Goal: Information Seeking & Learning: Learn about a topic

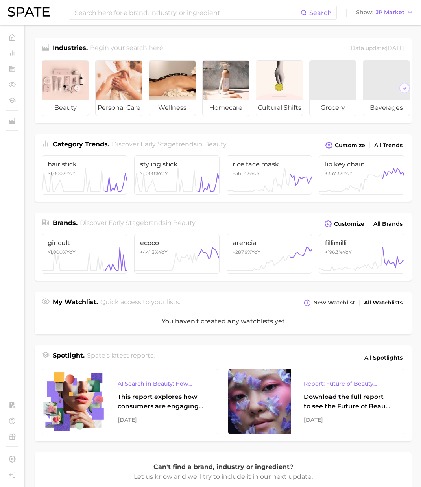
drag, startPoint x: 386, startPoint y: 13, endPoint x: 386, endPoint y: 18, distance: 4.7
click at [386, 13] on span "JP Market" at bounding box center [389, 12] width 29 height 4
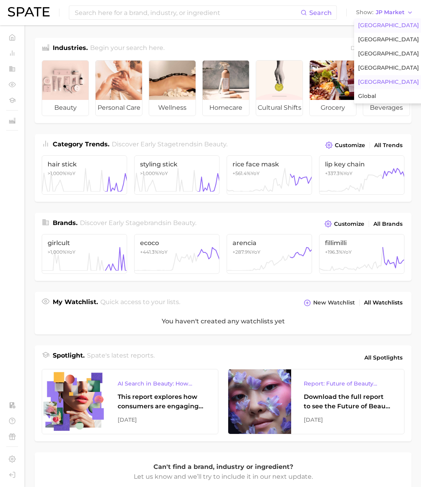
click at [386, 24] on span "[GEOGRAPHIC_DATA]" at bounding box center [388, 25] width 61 height 7
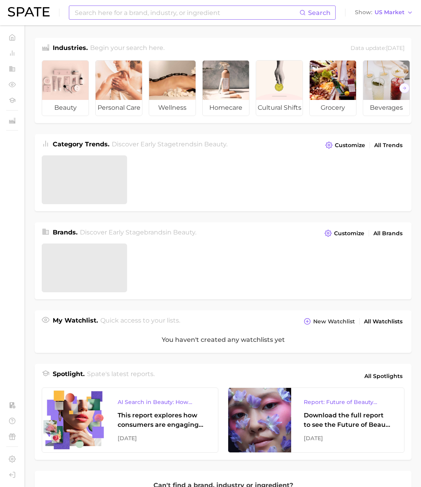
click at [250, 11] on input at bounding box center [186, 12] width 225 height 13
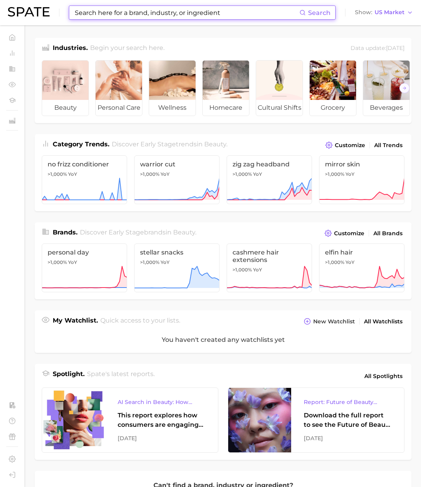
paste input "hpv [MEDICAL_DATA]"
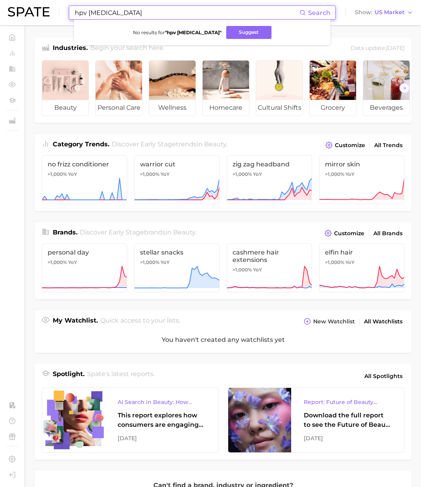
click at [163, 16] on input "hpv [MEDICAL_DATA]" at bounding box center [186, 12] width 225 height 13
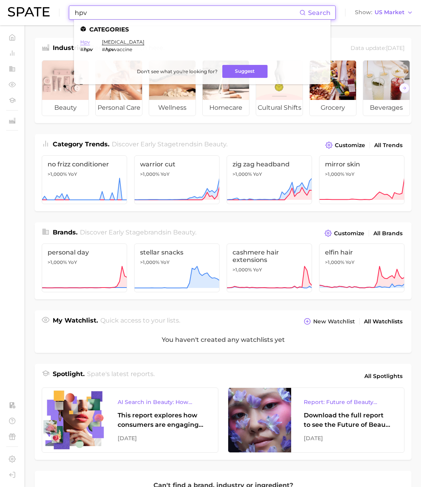
type input "hpv"
click at [84, 42] on link "hpv" at bounding box center [85, 42] width 10 height 6
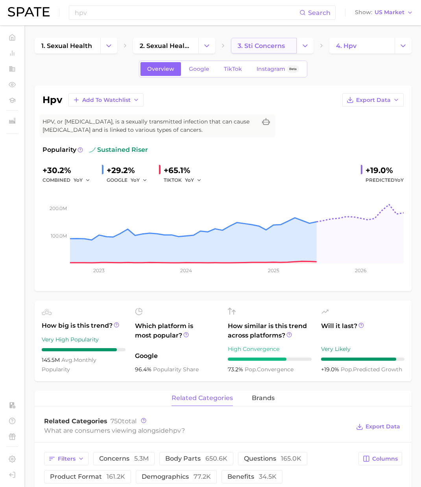
click at [277, 51] on link "3. sti concerns" at bounding box center [264, 46] width 66 height 16
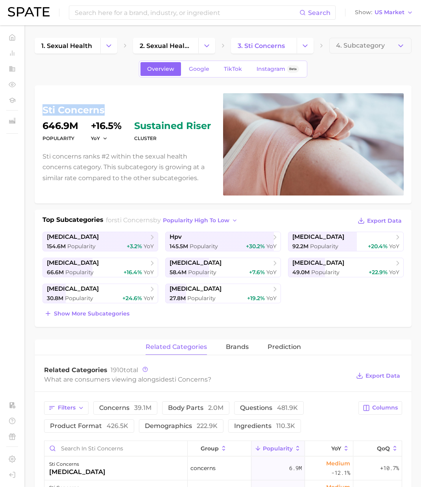
drag, startPoint x: 105, startPoint y: 107, endPoint x: 42, endPoint y: 110, distance: 62.6
click at [42, 110] on h1 "sti concerns" at bounding box center [127, 109] width 171 height 9
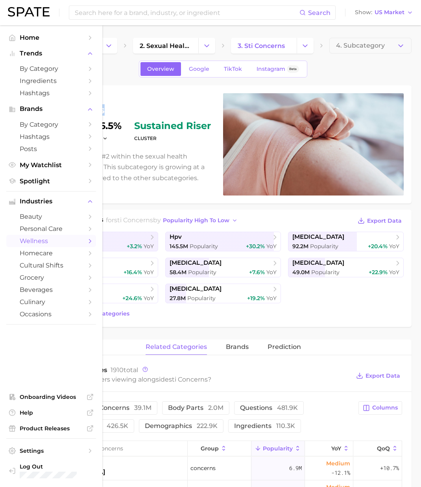
copy h1 "sti concerns"
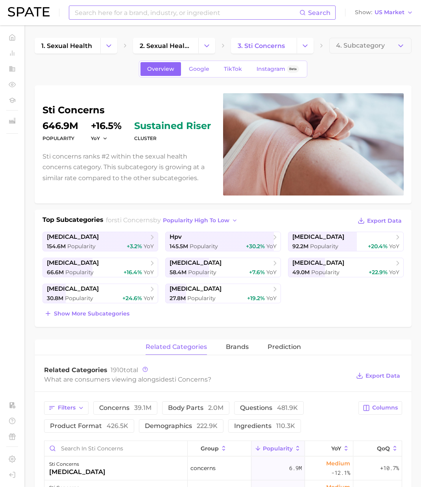
click at [116, 14] on input at bounding box center [186, 12] width 225 height 13
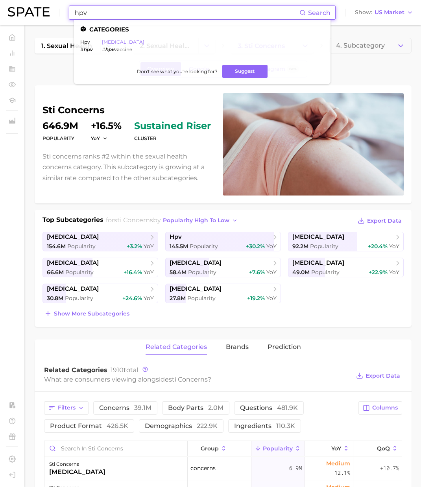
type input "hpv"
click at [121, 43] on link "hpv vaccine" at bounding box center [123, 42] width 42 height 6
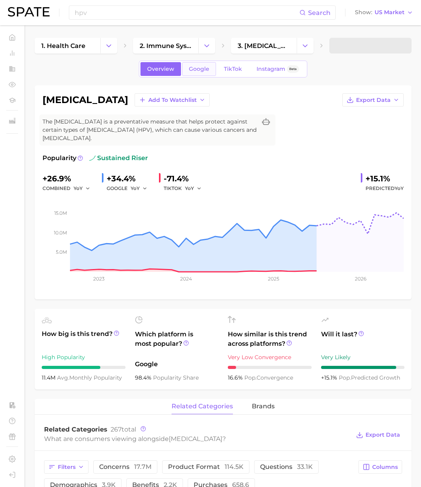
click at [205, 71] on span "Google" at bounding box center [199, 69] width 20 height 7
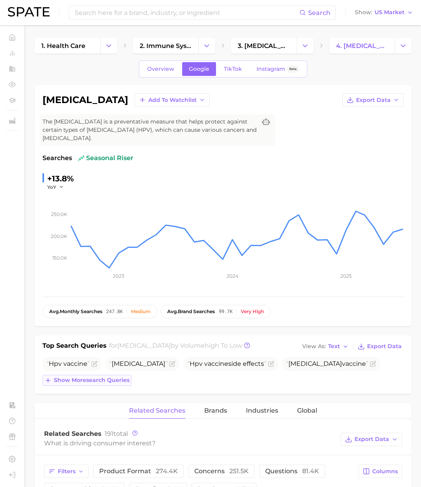
click at [115, 381] on span "Show more search queries" at bounding box center [91, 380] width 75 height 7
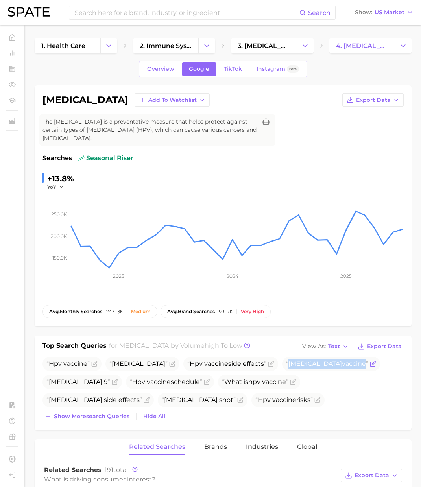
drag, startPoint x: 261, startPoint y: 363, endPoint x: 311, endPoint y: 363, distance: 49.9
click at [311, 363] on span "Gardasil vaccine" at bounding box center [327, 363] width 82 height 7
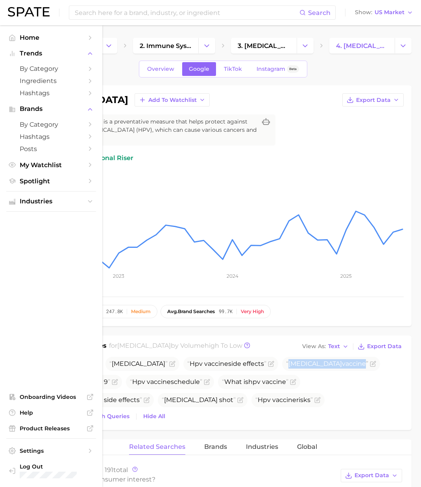
copy span "Gardasil vaccine"
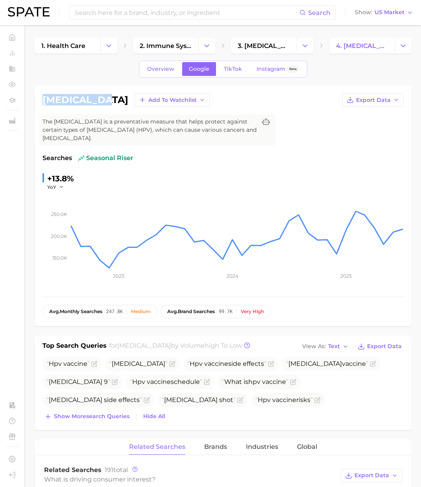
drag, startPoint x: 44, startPoint y: 101, endPoint x: 104, endPoint y: 101, distance: 60.2
click at [104, 101] on div "hpv vaccine Add to Watchlist Export Data" at bounding box center [222, 99] width 361 height 13
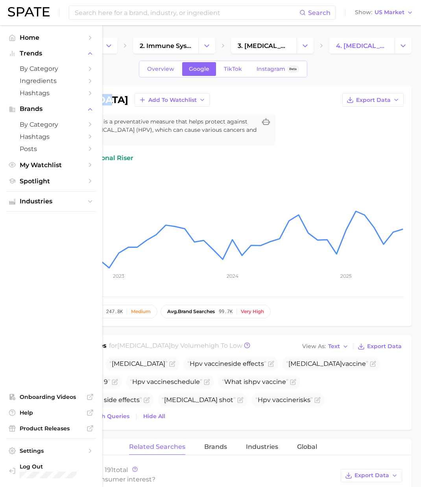
copy h1 "hpv vaccine"
click at [45, 203] on span "Industries" at bounding box center [51, 201] width 63 height 7
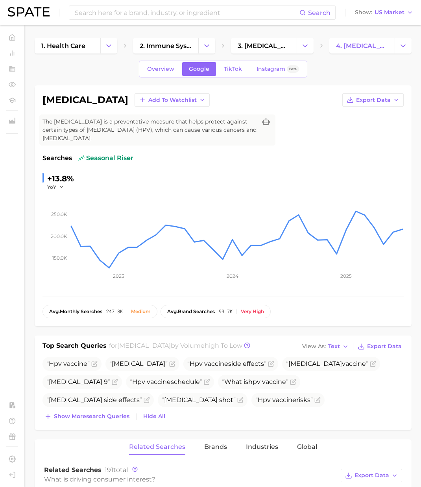
click at [123, 67] on div "Overview Google TikTok Instagram Beta" at bounding box center [223, 69] width 377 height 17
click at [88, 13] on input at bounding box center [186, 12] width 225 height 13
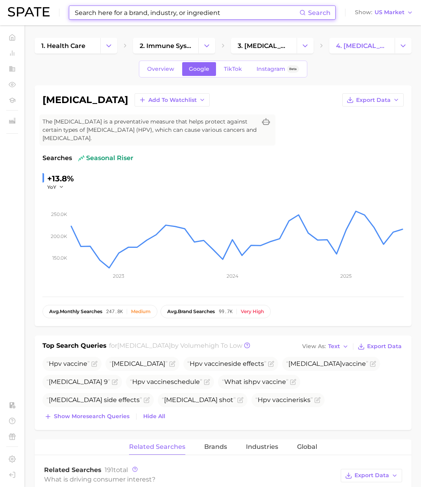
paste input "crabs std"
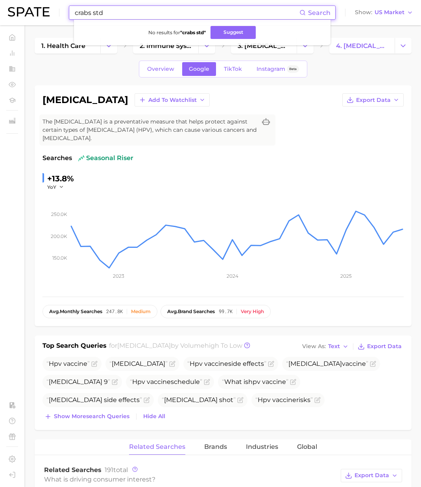
drag, startPoint x: 94, startPoint y: 13, endPoint x: 44, endPoint y: 19, distance: 50.7
click at [68, 13] on div "crabs std Search No results for " crabs std " Suggest Show US Market" at bounding box center [210, 12] width 405 height 25
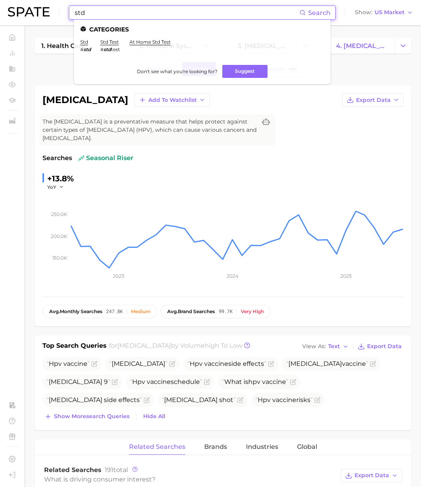
drag, startPoint x: 88, startPoint y: 15, endPoint x: 33, endPoint y: 10, distance: 55.7
click at [33, 10] on div "std Search Categories std # std std test # std test at home std test Don't see …" at bounding box center [210, 12] width 405 height 25
paste input "pubic lice"
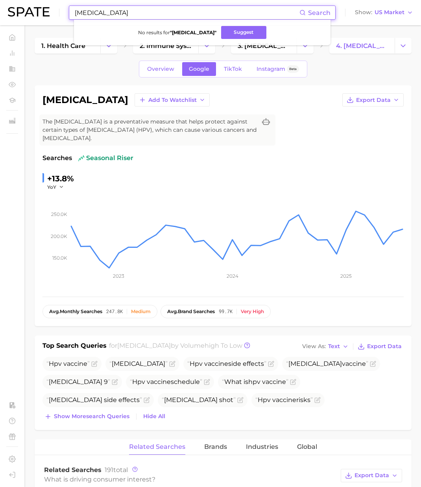
drag, startPoint x: 93, startPoint y: 14, endPoint x: 54, endPoint y: 14, distance: 39.3
click at [53, 14] on div "pubic lice Search No results for " pubic lice " Suggest Show US Market" at bounding box center [210, 12] width 405 height 25
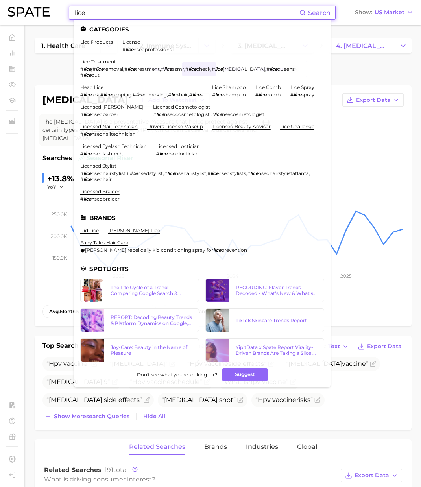
paste input "sexual health concerns"
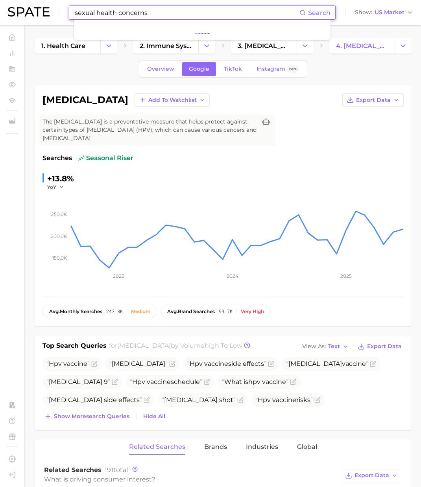
drag, startPoint x: 99, startPoint y: 14, endPoint x: 76, endPoint y: 8, distance: 24.2
click at [53, 8] on div "sexual health concerns Search Show US Market" at bounding box center [210, 12] width 405 height 25
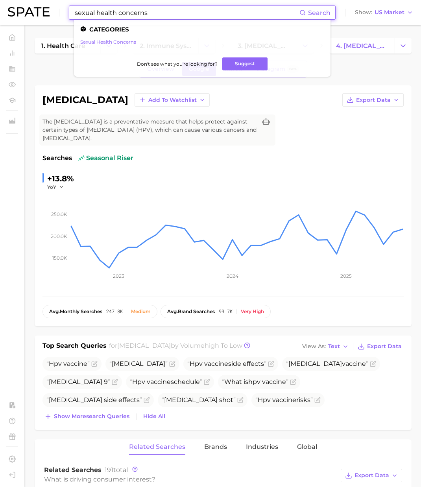
type input "sexual health concerns"
click at [123, 40] on link "sexual health concerns" at bounding box center [108, 42] width 56 height 6
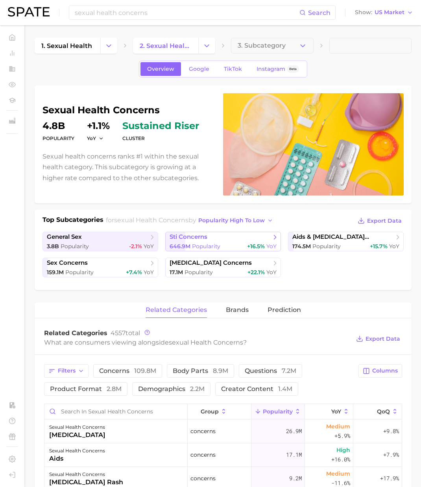
click at [193, 246] on span "Popularity" at bounding box center [206, 246] width 28 height 7
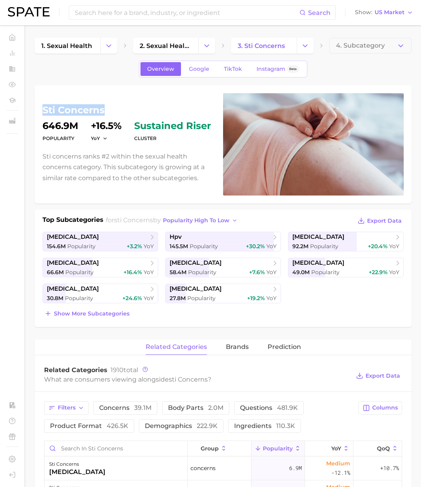
drag, startPoint x: 42, startPoint y: 109, endPoint x: 119, endPoint y: 112, distance: 77.1
click at [119, 112] on h1 "sti concerns" at bounding box center [127, 109] width 171 height 9
copy h1 "sti concerns"
click at [108, 313] on span "Show more subcategories" at bounding box center [91, 313] width 75 height 7
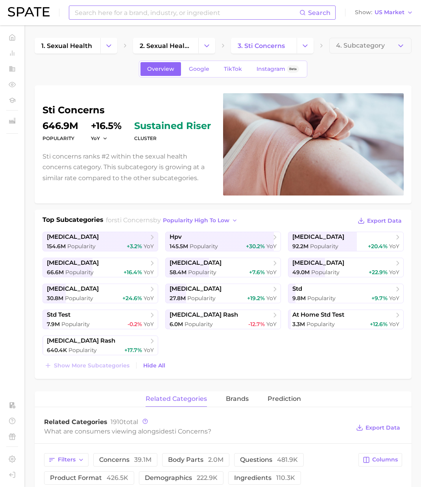
click at [92, 15] on input at bounding box center [186, 12] width 225 height 13
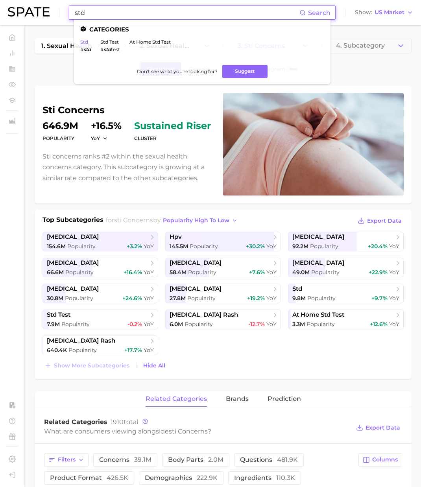
type input "std"
click at [85, 42] on link "std" at bounding box center [84, 42] width 8 height 6
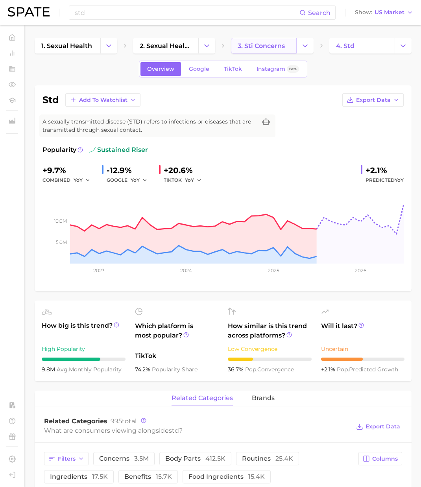
click at [277, 49] on span "3. sti concerns" at bounding box center [260, 45] width 47 height 7
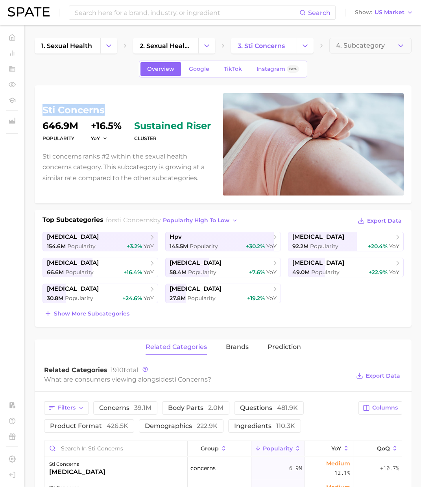
drag, startPoint x: 106, startPoint y: 109, endPoint x: 43, endPoint y: 109, distance: 62.9
click at [43, 109] on h1 "sti concerns" at bounding box center [127, 109] width 171 height 9
click at [104, 12] on input at bounding box center [186, 12] width 225 height 13
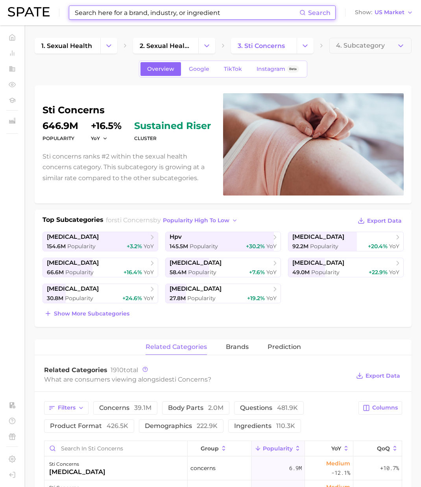
paste input "panic disorder"
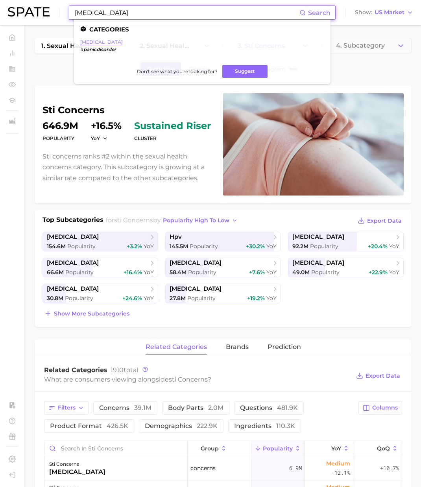
type input "panic disorder"
click at [98, 40] on link "panic disorder" at bounding box center [101, 42] width 42 height 6
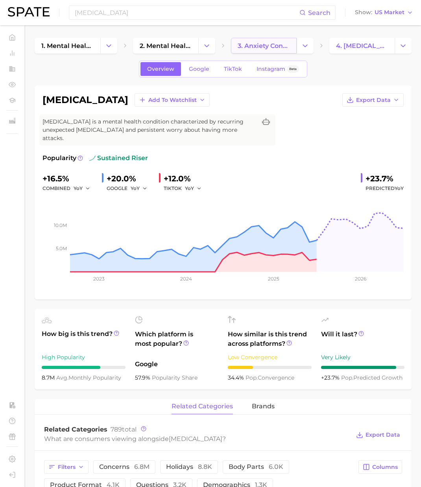
click at [272, 46] on span "3. anxiety concerns" at bounding box center [263, 45] width 52 height 7
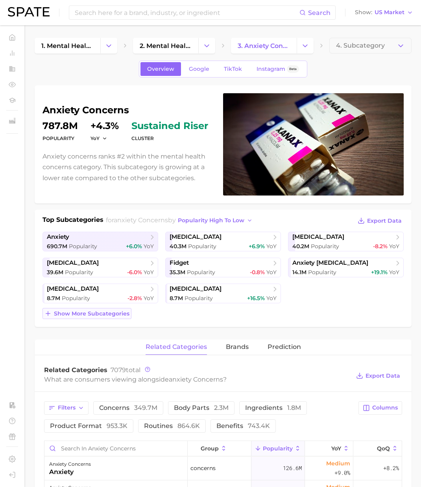
click at [119, 313] on span "Show more subcategories" at bounding box center [91, 313] width 75 height 7
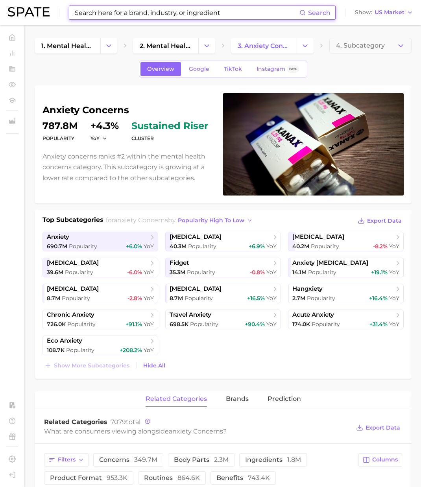
click at [93, 13] on input at bounding box center [186, 12] width 225 height 13
paste input "panic disorders medication"
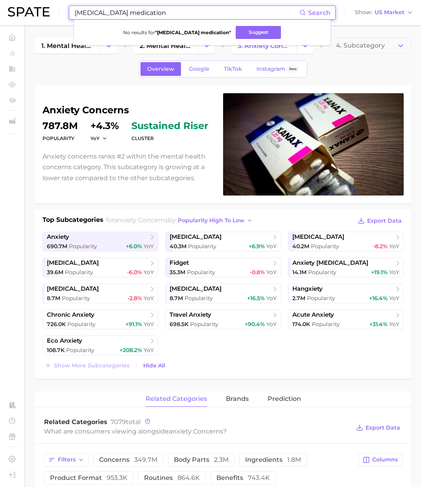
type input "panic disorders medication"
click at [99, 75] on div "Overview Google TikTok Instagram Beta" at bounding box center [223, 69] width 377 height 17
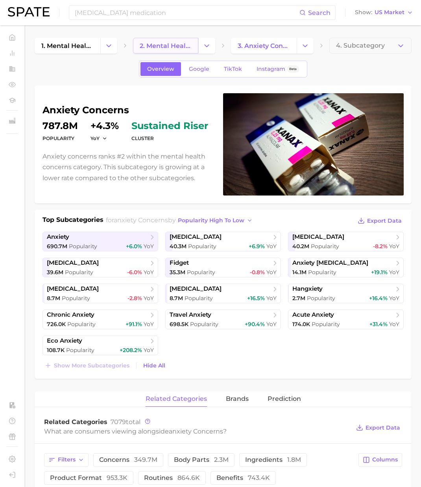
click at [167, 48] on span "2. mental health concerns" at bounding box center [166, 45] width 52 height 7
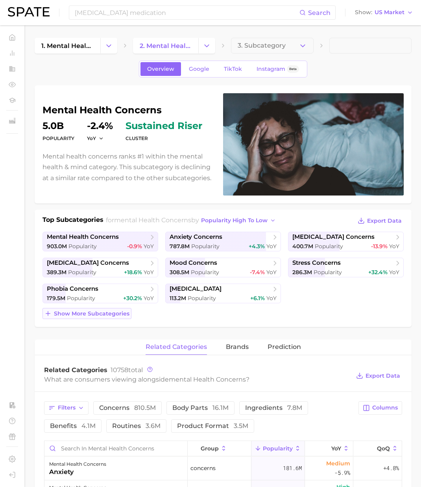
click at [125, 316] on span "Show more subcategories" at bounding box center [91, 313] width 75 height 7
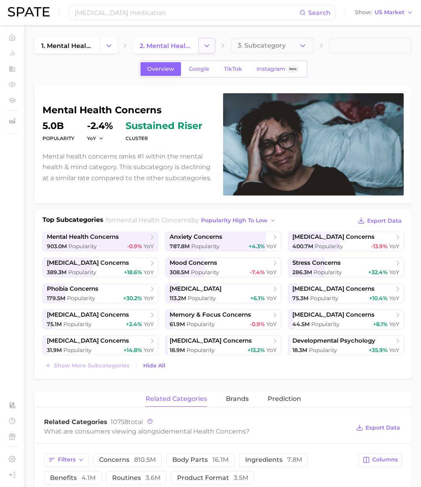
click at [208, 39] on button "Change Category" at bounding box center [206, 46] width 17 height 16
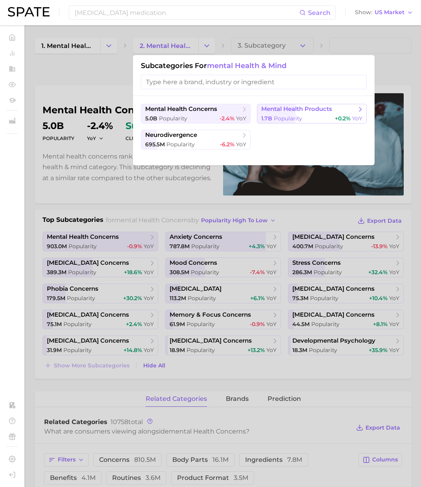
click at [289, 113] on button "mental health products 1.7b Popularity +0.2% YoY" at bounding box center [312, 114] width 110 height 20
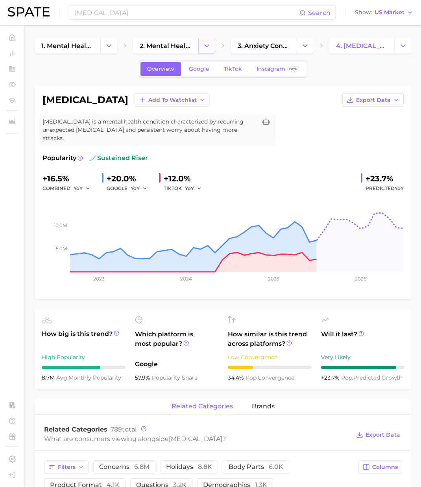
click at [206, 46] on polyline "Change Category" at bounding box center [206, 45] width 4 height 2
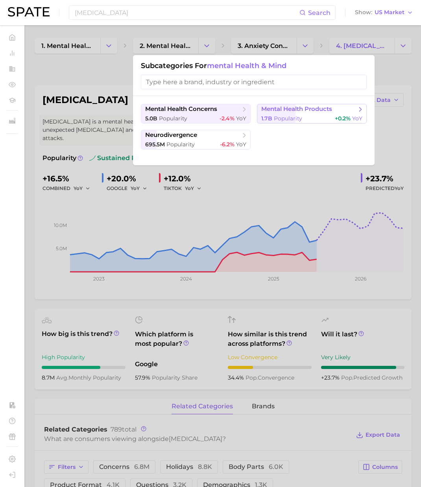
click at [281, 116] on span "Popularity" at bounding box center [288, 118] width 28 height 7
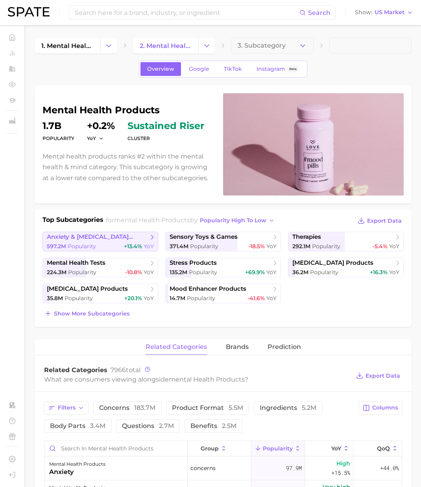
click at [108, 239] on span "anxiety & depression products" at bounding box center [97, 236] width 101 height 7
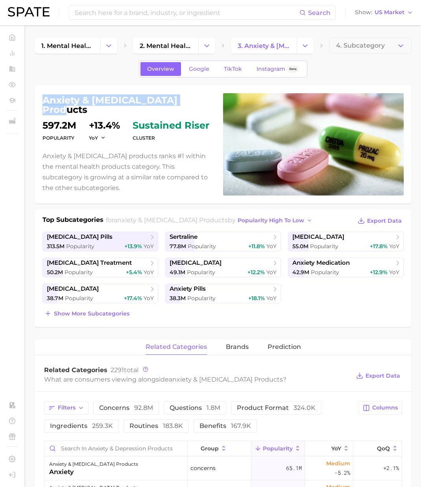
drag, startPoint x: 195, startPoint y: 108, endPoint x: 39, endPoint y: 112, distance: 156.5
click at [43, 101] on h1 "anxiety & depression products" at bounding box center [127, 105] width 171 height 19
copy h1 "anxiety & depression products"
click at [190, 15] on input at bounding box center [186, 12] width 225 height 13
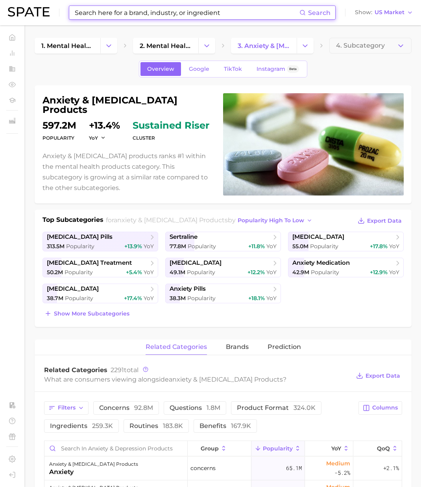
paste input "seasonal affective disorder"
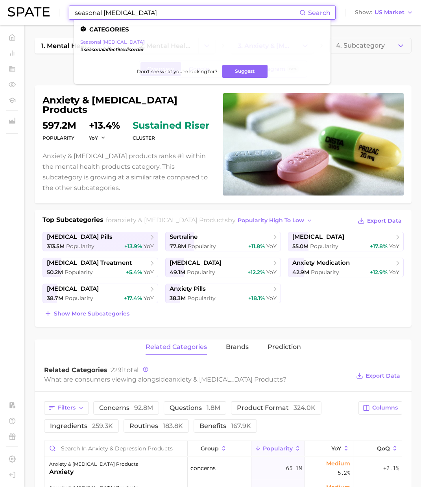
type input "seasonal affective disorder"
click at [122, 42] on link "seasonal affective disorder" at bounding box center [112, 42] width 64 height 6
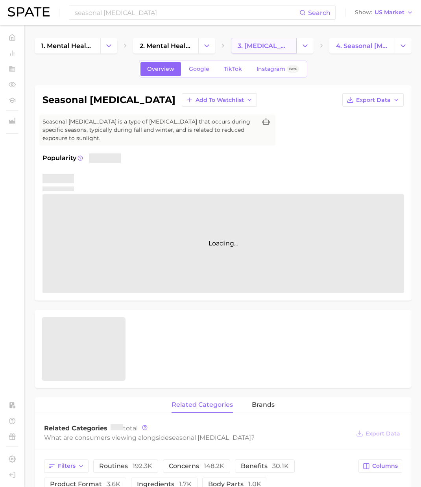
click at [265, 46] on span "3. depression concerns" at bounding box center [263, 45] width 52 height 7
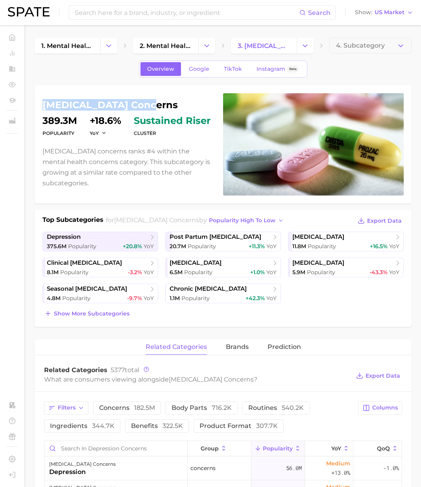
drag, startPoint x: 145, startPoint y: 109, endPoint x: 44, endPoint y: 108, distance: 101.8
click at [44, 108] on h1 "depression concerns" at bounding box center [127, 104] width 171 height 9
click at [211, 45] on button "Change Category" at bounding box center [206, 46] width 17 height 16
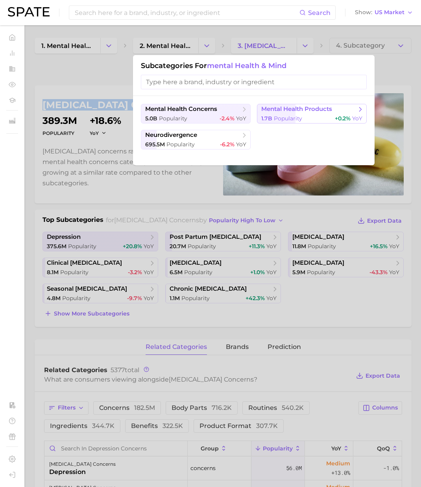
click at [293, 113] on button "mental health products 1.7b Popularity +0.2% YoY" at bounding box center [312, 114] width 110 height 20
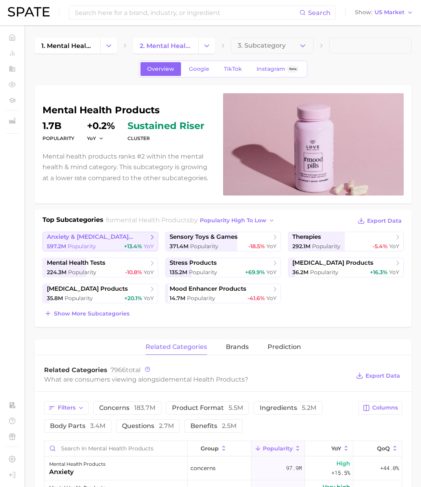
click at [100, 239] on span "anxiety & depression products" at bounding box center [97, 236] width 101 height 7
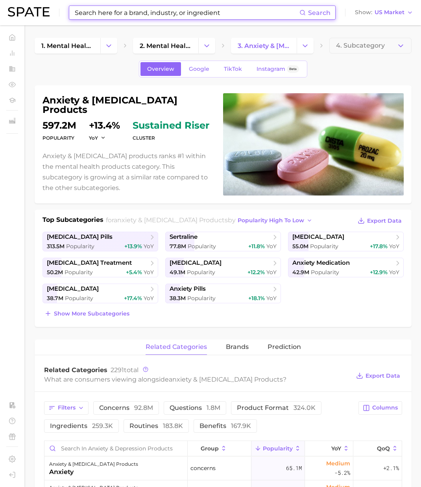
click at [131, 11] on input at bounding box center [186, 12] width 225 height 13
paste input "disruptive mood dysregulation disorder"
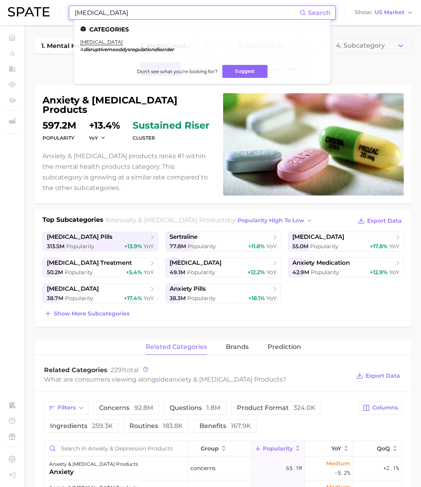
type input "disruptive mood dysregulation disorder"
click at [111, 39] on link "disruptive mood dysregulation disorder" at bounding box center [101, 42] width 42 height 6
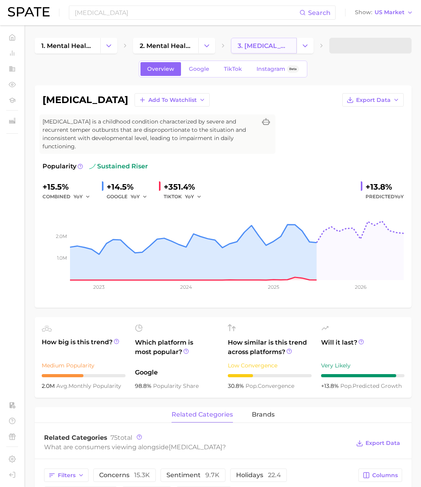
click at [263, 49] on span "3. dissociative identity disorder concerns" at bounding box center [263, 45] width 52 height 7
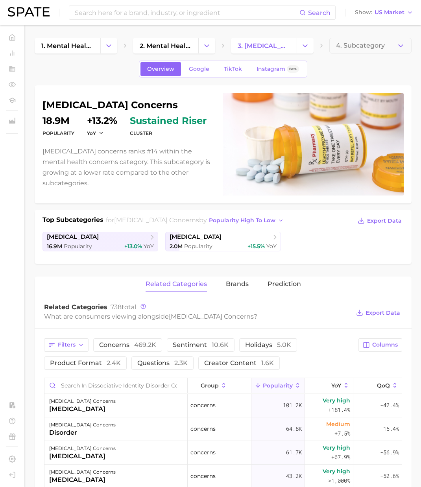
drag, startPoint x: 45, startPoint y: 99, endPoint x: 93, endPoint y: 110, distance: 49.5
click at [93, 110] on h1 "dissociative identity disorder concerns" at bounding box center [127, 104] width 171 height 9
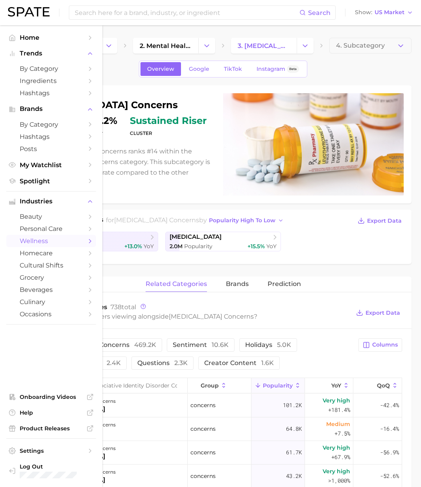
copy h1 "dissociative identity disorder concerns"
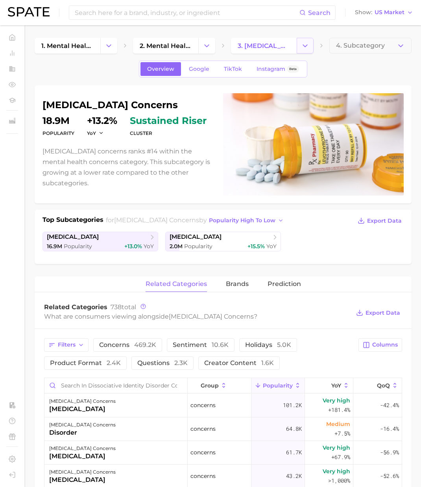
click at [307, 46] on icon "Change Category" at bounding box center [305, 46] width 8 height 8
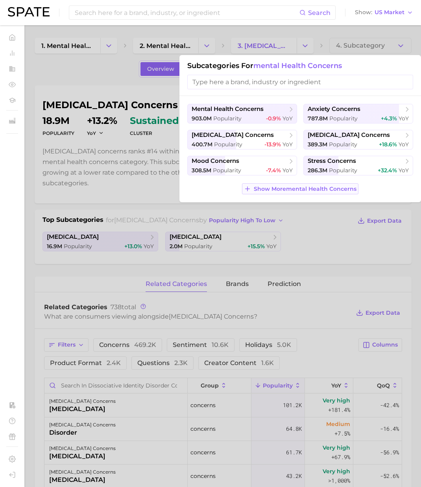
click at [282, 189] on span "Show More mental health concerns" at bounding box center [305, 189] width 103 height 7
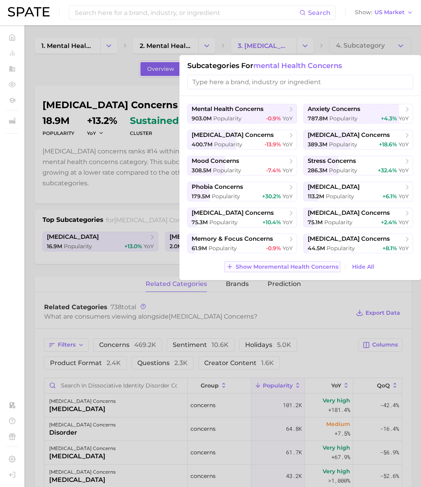
click at [311, 270] on button "Show More mental health concerns" at bounding box center [282, 266] width 116 height 11
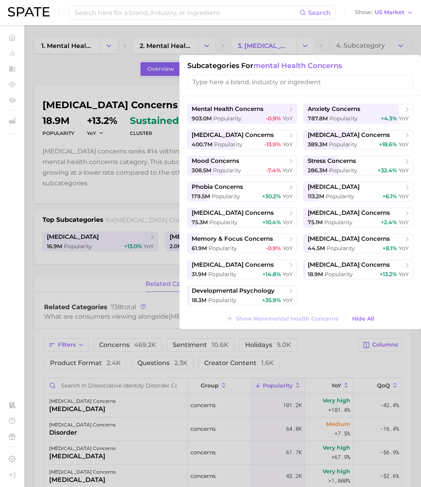
click at [65, 111] on div at bounding box center [210, 243] width 421 height 487
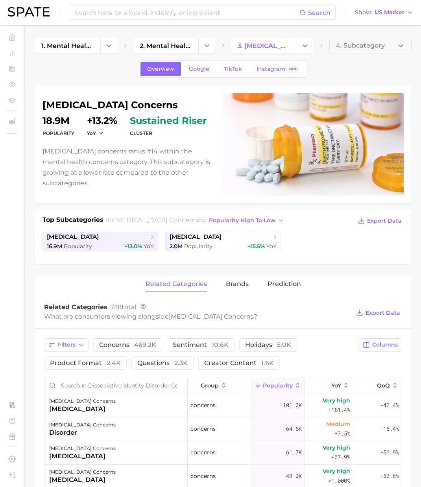
click at [153, 102] on h1 "dissociative identity disorder concerns" at bounding box center [127, 104] width 171 height 9
click at [205, 247] on span "Popularity" at bounding box center [198, 246] width 28 height 7
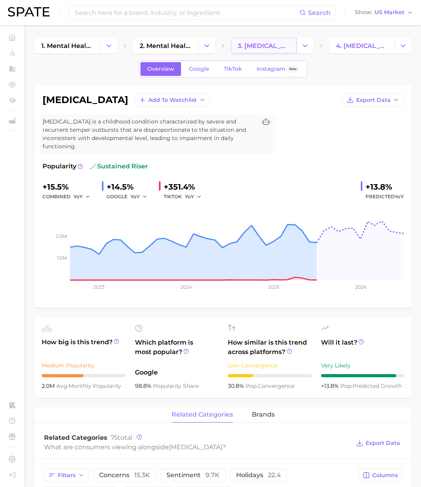
click at [262, 47] on span "3. dissociative identity disorder concerns" at bounding box center [263, 45] width 52 height 7
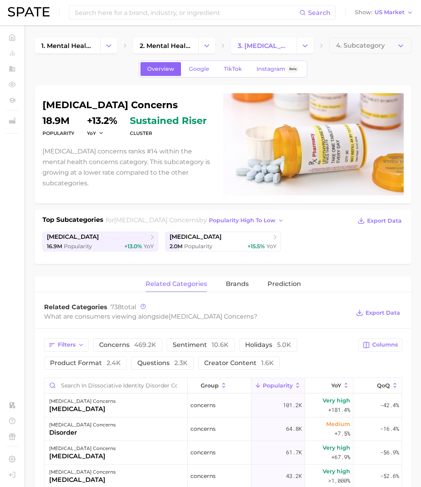
drag, startPoint x: 45, startPoint y: 99, endPoint x: 98, endPoint y: 109, distance: 54.1
click at [98, 109] on h1 "dissociative identity disorder concerns" at bounding box center [127, 104] width 171 height 9
copy h1 "dissociative identity disorder concerns"
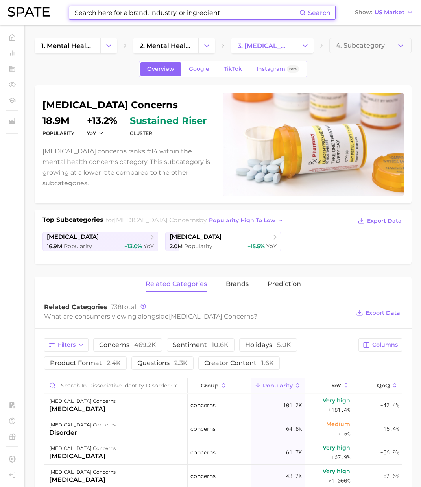
click at [143, 11] on input at bounding box center [186, 12] width 225 height 13
paste input "amnesia"
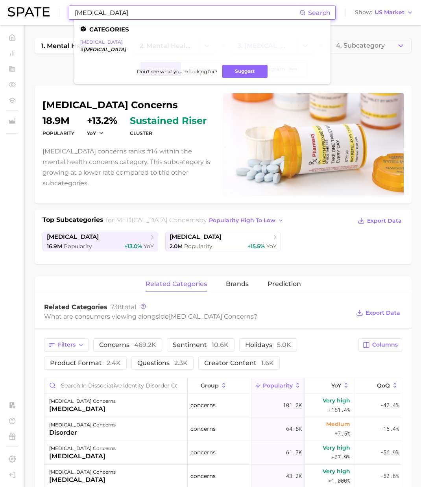
type input "amnesia"
click at [91, 40] on link "amnesia" at bounding box center [101, 42] width 42 height 6
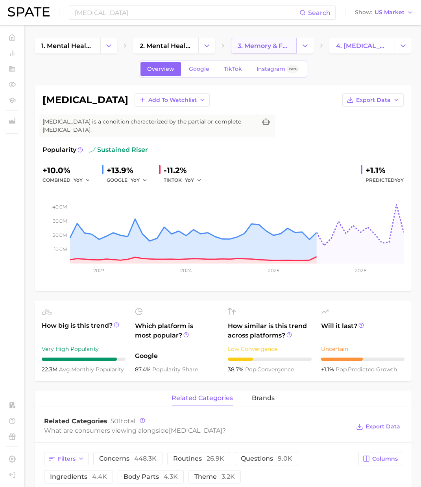
click at [269, 48] on span "3. memory & focus concerns" at bounding box center [263, 45] width 52 height 7
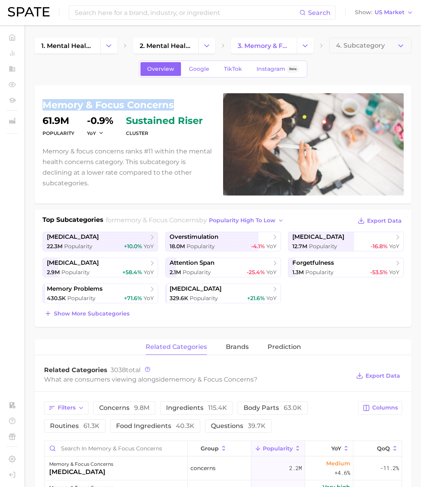
drag, startPoint x: 174, startPoint y: 105, endPoint x: 40, endPoint y: 106, distance: 134.1
click at [42, 105] on div "memory & focus concerns Popularity 61.9m YoY -0.9% cluster sustained riser Memo…" at bounding box center [223, 144] width 377 height 118
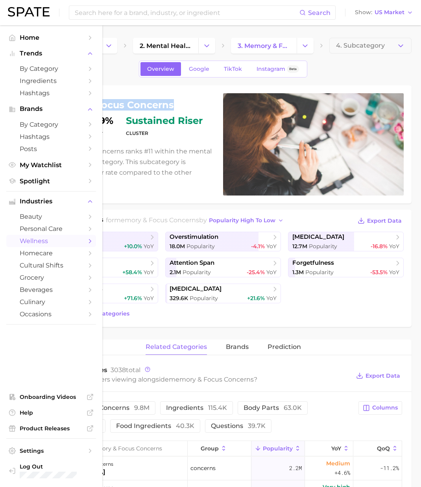
copy h1 "memory & focus concerns"
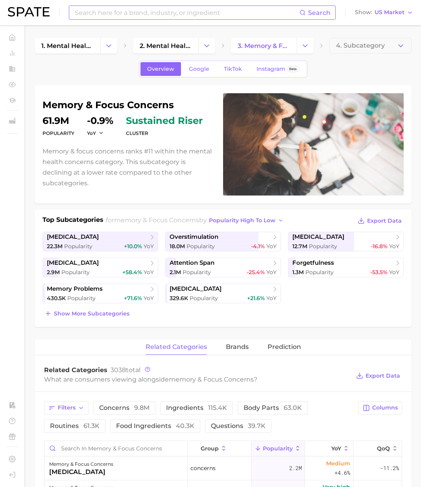
drag, startPoint x: 106, startPoint y: 22, endPoint x: 112, endPoint y: 13, distance: 10.9
click at [106, 22] on div "Search Show US Market" at bounding box center [210, 12] width 405 height 25
click at [113, 13] on input at bounding box center [186, 12] width 225 height 13
paste input "memory loss"
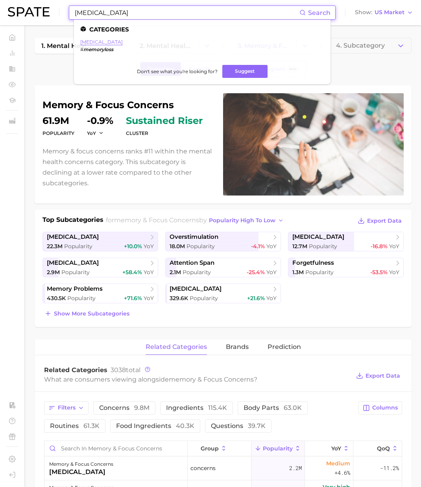
type input "memory loss"
click at [99, 40] on link "memory loss" at bounding box center [101, 42] width 42 height 6
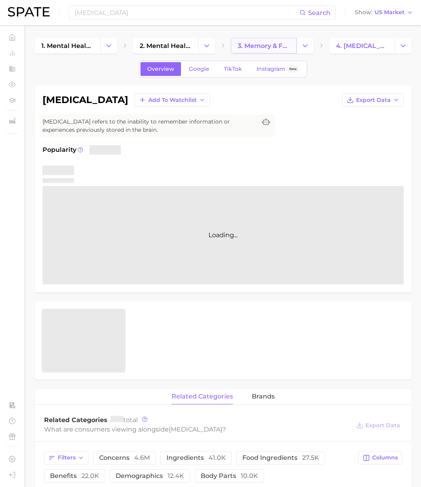
click at [250, 50] on link "3. memory & focus concerns" at bounding box center [264, 46] width 66 height 16
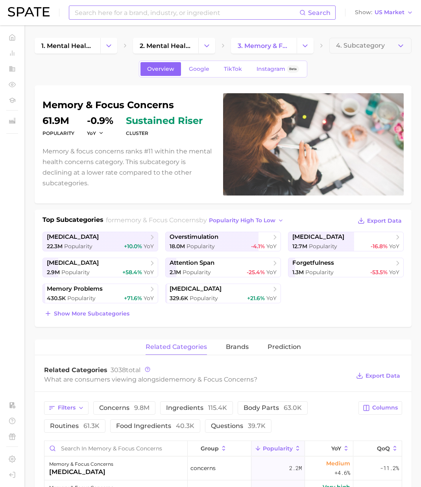
click at [103, 12] on input at bounding box center [186, 12] width 225 height 13
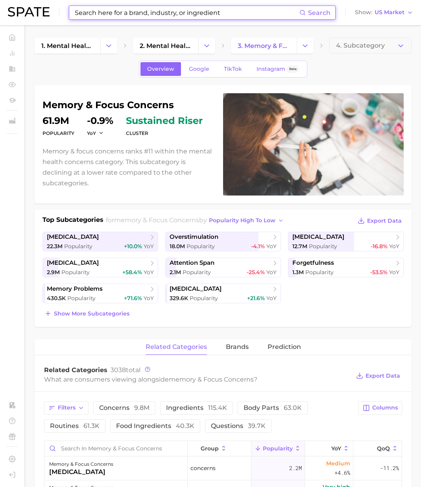
paste input "schizophrenia"
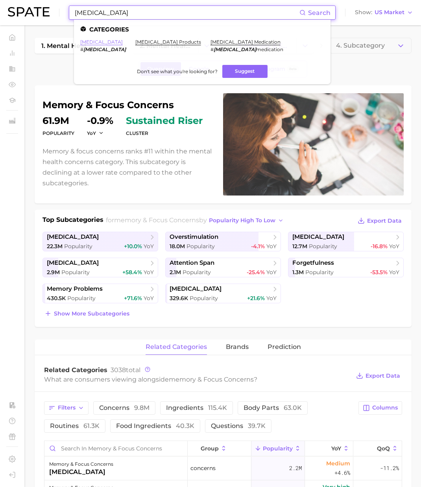
type input "schizophrenia"
click at [99, 43] on link "schizophrenia" at bounding box center [101, 42] width 42 height 6
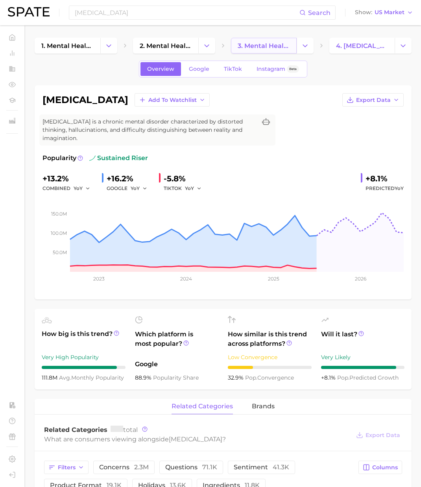
click at [271, 50] on link "3. mental health concerns" at bounding box center [264, 46] width 66 height 16
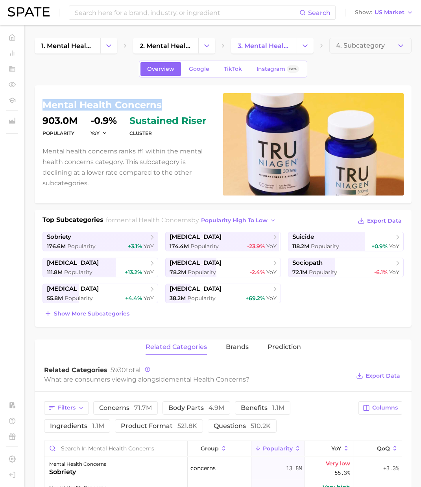
drag, startPoint x: 150, startPoint y: 106, endPoint x: 40, endPoint y: 109, distance: 109.7
click at [40, 107] on div "mental health concerns Popularity 903.0m YoY -0.9% cluster sustained riser Ment…" at bounding box center [223, 144] width 377 height 118
copy h1 "mental health concerns"
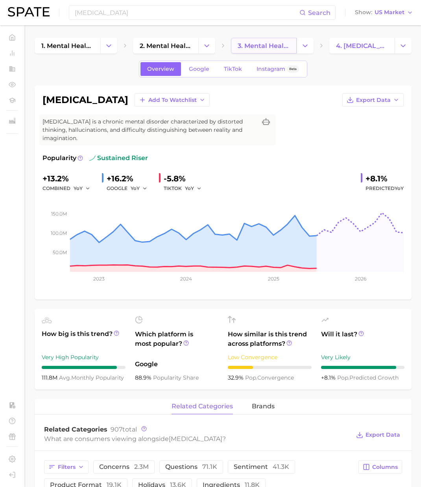
click at [269, 45] on span "3. mental health concerns" at bounding box center [263, 45] width 52 height 7
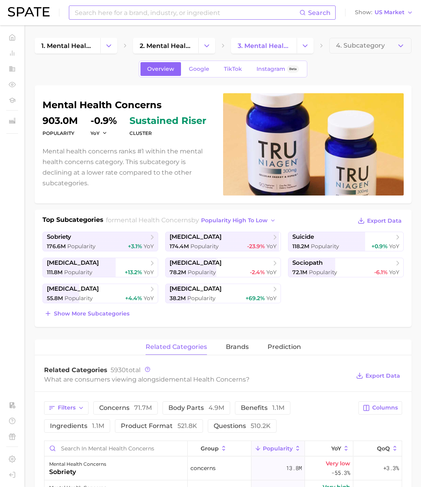
click at [97, 19] on div "Search" at bounding box center [202, 13] width 267 height 14
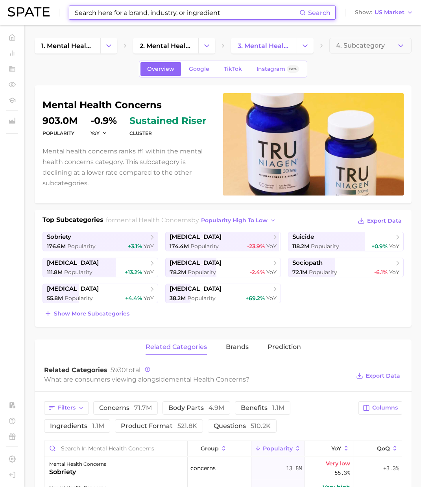
click at [112, 15] on input at bounding box center [186, 12] width 225 height 13
paste input "sociopath"
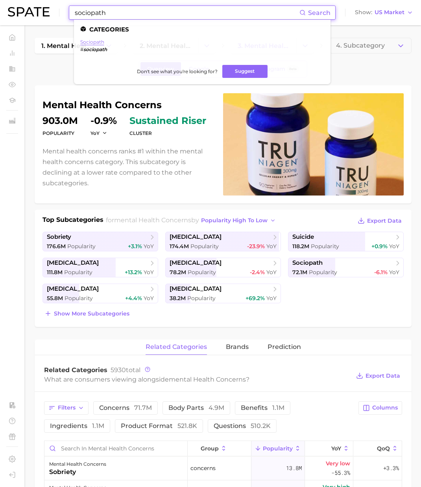
type input "sociopath"
click at [88, 39] on link "sociopath" at bounding box center [92, 42] width 24 height 6
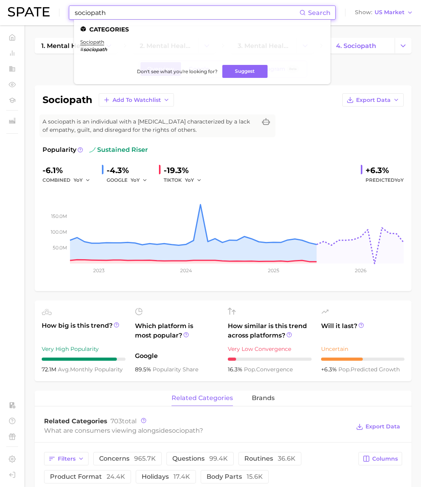
drag, startPoint x: 146, startPoint y: 12, endPoint x: 55, endPoint y: 6, distance: 91.8
click at [55, 6] on div "sociopath Search Categories sociopath # sociopath Don't see what you're looking…" at bounding box center [210, 12] width 405 height 25
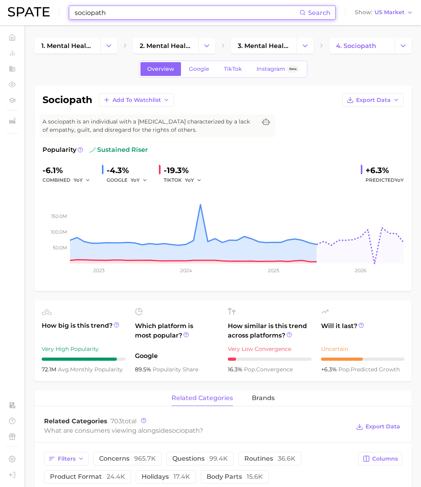
paste input "aspartic acid supplement"
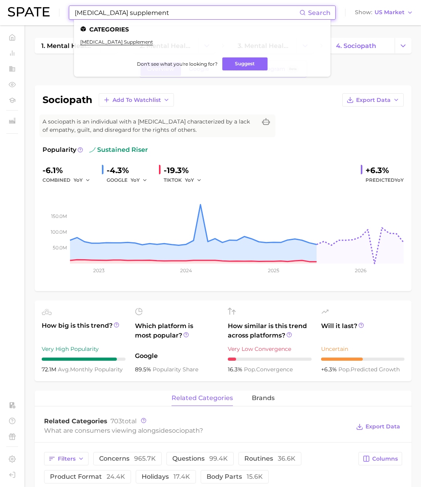
type input "aspartic acid supplement"
click at [94, 46] on ul "aspartic acid supplement" at bounding box center [202, 45] width 244 height 12
click at [95, 44] on link "aspartic acid supplement" at bounding box center [116, 42] width 73 height 6
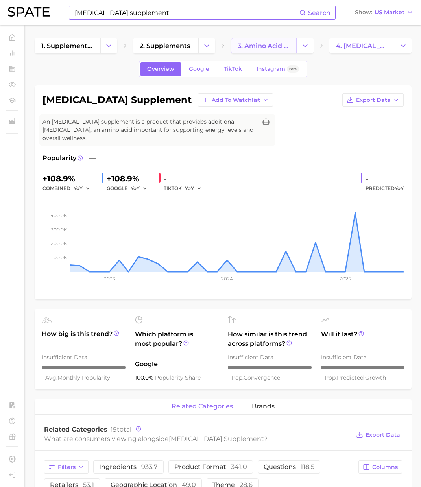
click at [257, 51] on link "3. amino acid products" at bounding box center [264, 46] width 66 height 16
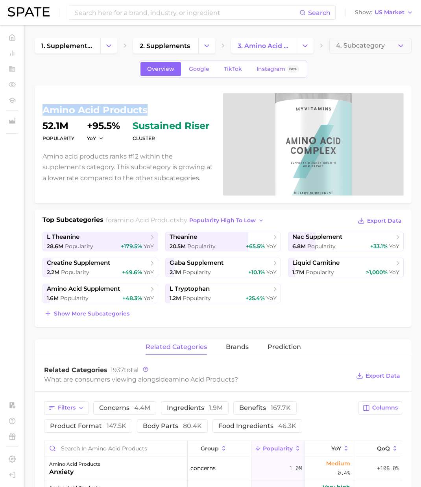
drag, startPoint x: 87, startPoint y: 108, endPoint x: 41, endPoint y: 109, distance: 46.0
click at [38, 108] on div "amino acid products Popularity 52.1m YoY +95.5% cluster sustained riser Amino a…" at bounding box center [223, 144] width 377 height 118
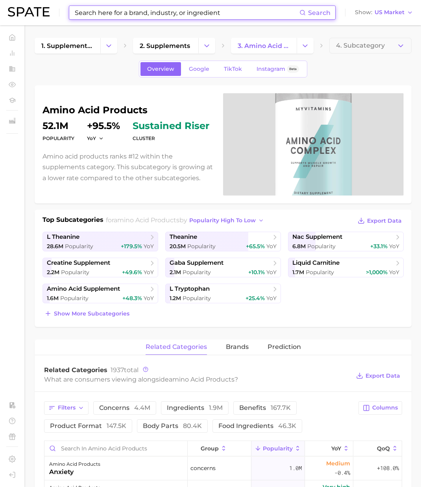
click at [145, 12] on input at bounding box center [186, 12] width 225 height 13
paste input "carnitine supplement"
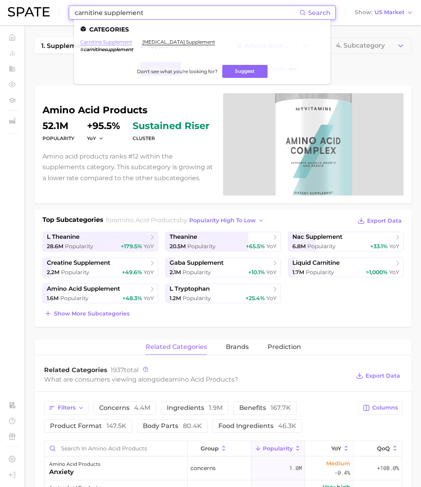
type input "carnitine supplement"
click at [106, 41] on link "carnitine supplement" at bounding box center [106, 42] width 52 height 6
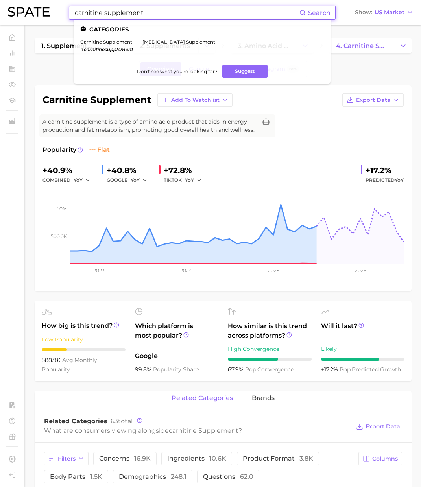
drag, startPoint x: 170, startPoint y: 15, endPoint x: 61, endPoint y: 6, distance: 109.2
click at [61, 5] on div "carnitine supplement Search Categories carnitine supplement # carnitinesuppleme…" at bounding box center [210, 12] width 405 height 25
paste input "glyc"
click at [103, 43] on link "glycine supplement" at bounding box center [116, 42] width 73 height 6
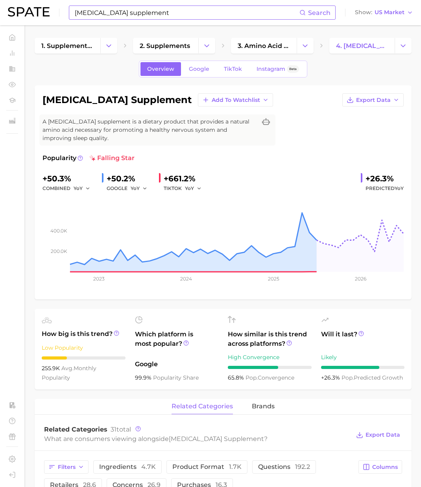
click at [127, 14] on input "glycine supplement" at bounding box center [186, 12] width 225 height 13
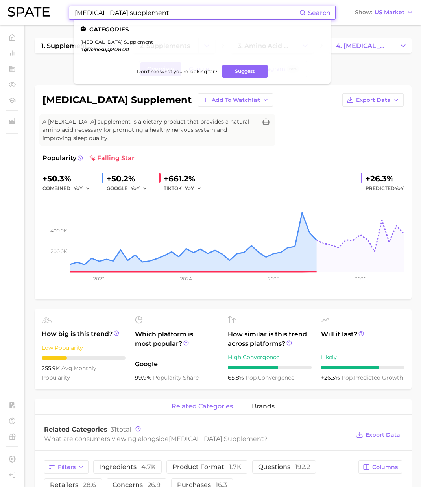
drag, startPoint x: 138, startPoint y: 14, endPoint x: 29, endPoint y: 2, distance: 109.6
click at [29, 2] on div "glycine supplement Search Categories glycine supplement # glycinesupplement Don…" at bounding box center [210, 12] width 405 height 25
paste input "l tryptophan"
click at [90, 45] on li "l tryptophan # ltryptophan" at bounding box center [96, 45] width 32 height 13
click at [93, 42] on link "l tryptophan" at bounding box center [96, 42] width 32 height 6
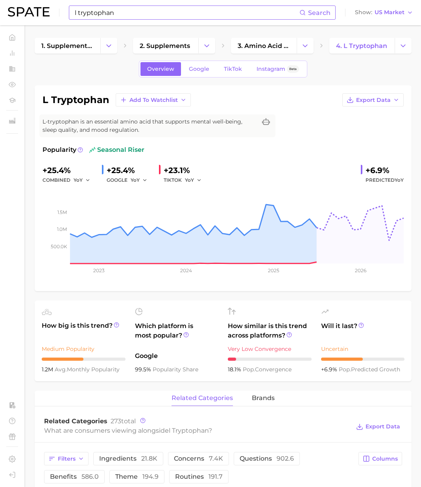
click at [144, 17] on input "l tryptophan" at bounding box center [186, 12] width 225 height 13
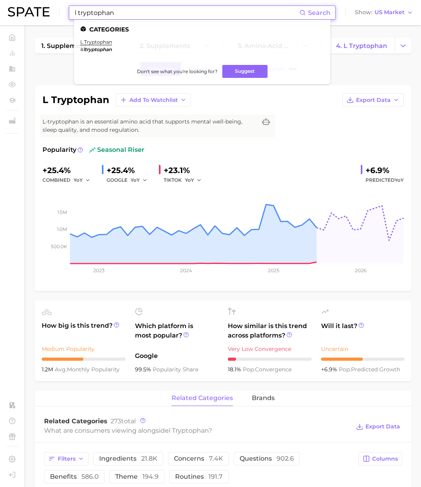
paste input "carbohydrate blocker"
drag, startPoint x: 94, startPoint y: 11, endPoint x: 52, endPoint y: 6, distance: 42.3
click at [15, 5] on div "l tryptophan Search Categories l tryptophan # ltryptophan Don't see what you're…" at bounding box center [210, 12] width 405 height 25
type input "carbohydrate blocker"
click at [118, 41] on link "carbohydrate blocker" at bounding box center [106, 42] width 52 height 6
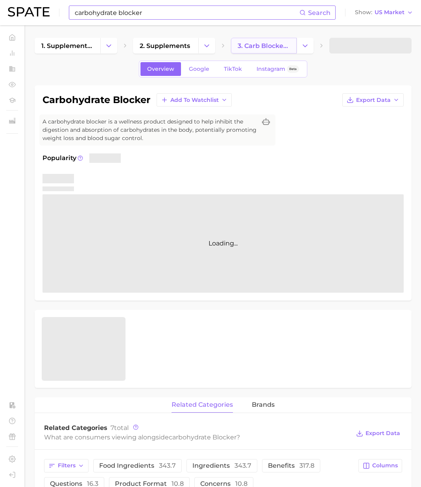
click at [266, 48] on span "3. carb blocker products" at bounding box center [263, 45] width 52 height 7
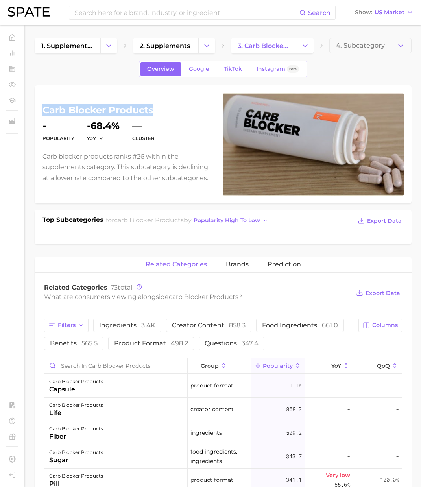
drag, startPoint x: 113, startPoint y: 108, endPoint x: 44, endPoint y: 110, distance: 68.8
click at [43, 109] on h1 "carb blocker products" at bounding box center [127, 109] width 171 height 9
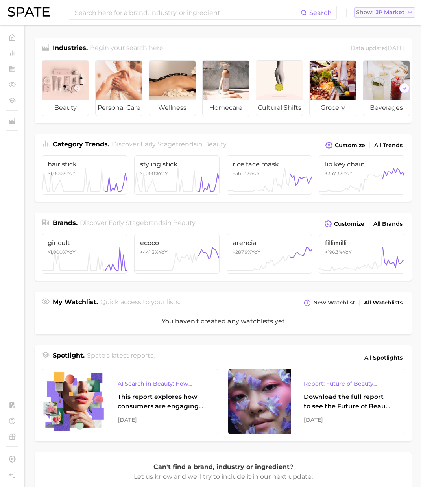
click at [383, 12] on span "JP Market" at bounding box center [389, 12] width 29 height 4
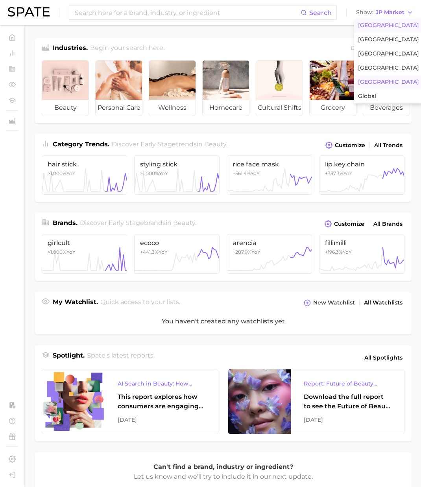
drag, startPoint x: 385, startPoint y: 22, endPoint x: 315, endPoint y: 22, distance: 70.0
click at [385, 22] on button "[GEOGRAPHIC_DATA]" at bounding box center [388, 25] width 69 height 14
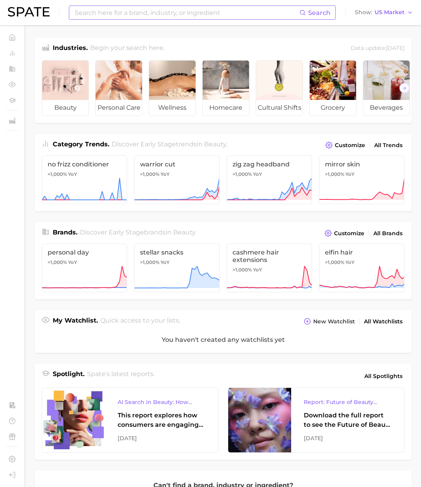
click at [263, 7] on input at bounding box center [186, 12] width 225 height 13
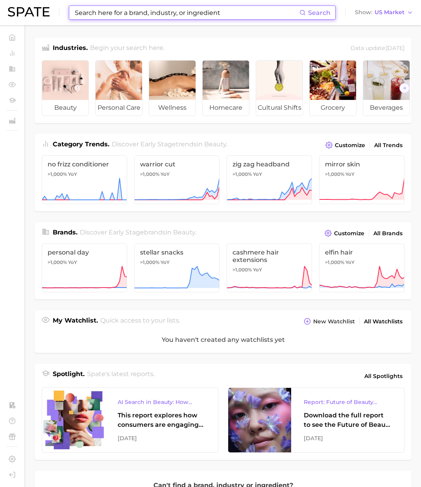
paste input "[MEDICAL_DATA]"
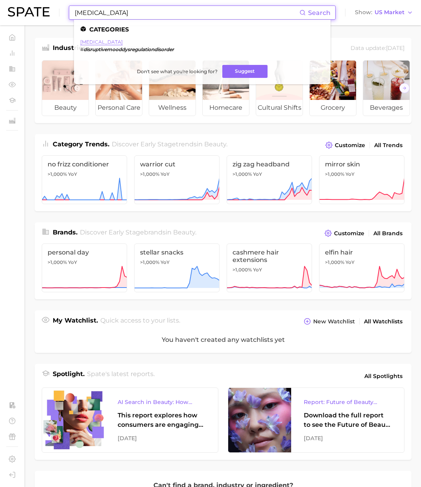
type input "[MEDICAL_DATA]"
click at [115, 43] on link "[MEDICAL_DATA]" at bounding box center [101, 42] width 42 height 6
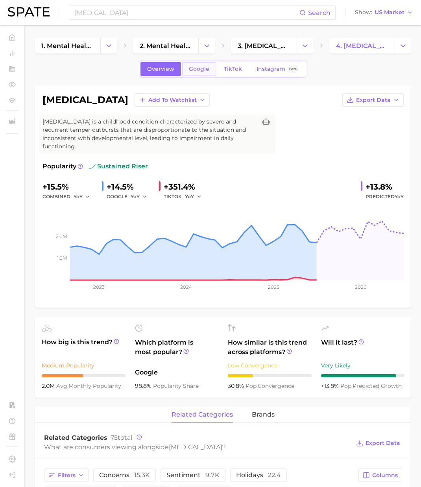
click at [197, 72] on link "Google" at bounding box center [199, 69] width 34 height 14
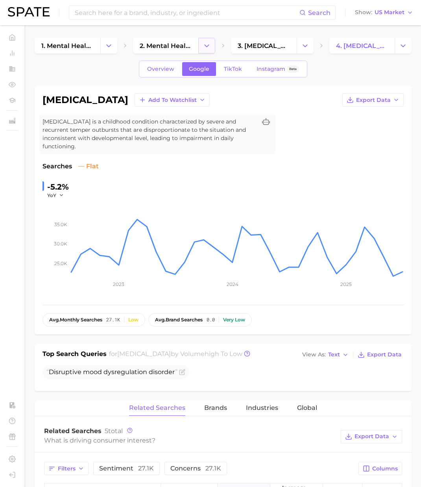
click at [203, 44] on icon "Change Category" at bounding box center [206, 46] width 8 height 8
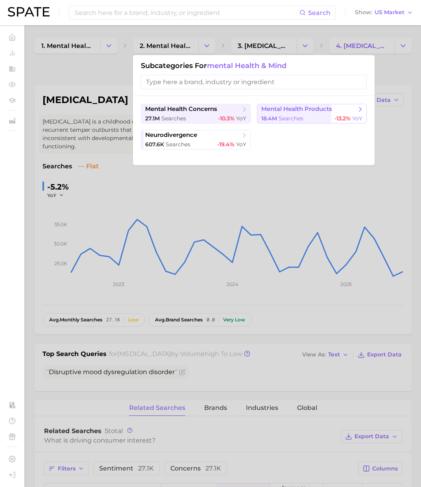
click at [296, 114] on button "mental health products 18.4m searches -13.2% YoY" at bounding box center [312, 114] width 110 height 20
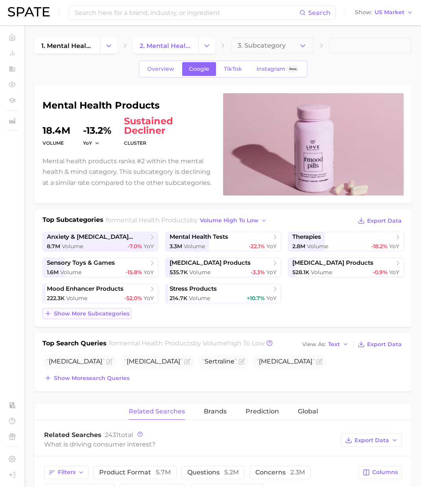
click at [119, 315] on span "Show more subcategories" at bounding box center [91, 313] width 75 height 7
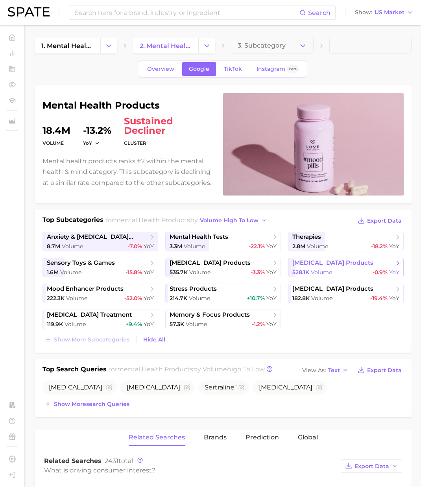
click at [344, 271] on div "528.1k Volume -0.9% YoY" at bounding box center [345, 272] width 107 height 7
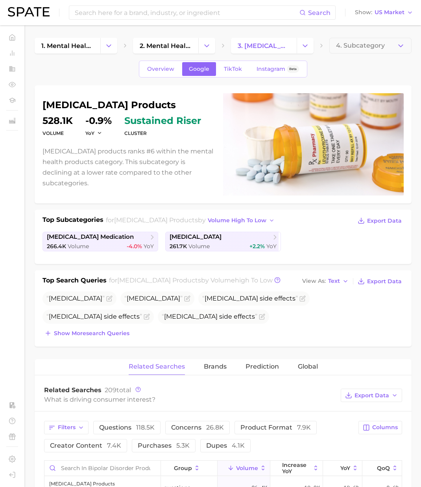
drag, startPoint x: 43, startPoint y: 105, endPoint x: 170, endPoint y: 105, distance: 127.0
click at [170, 105] on h1 "bipolar disorder products" at bounding box center [127, 104] width 171 height 9
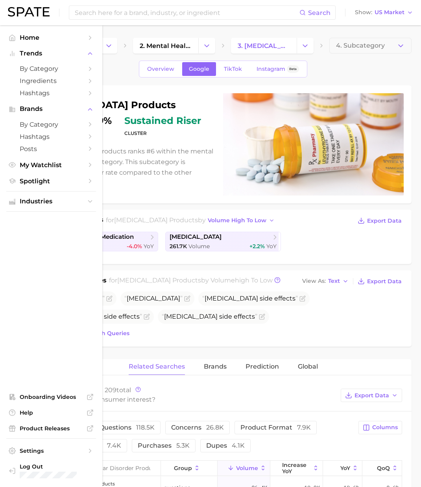
copy h1 "bipolar disorder products"
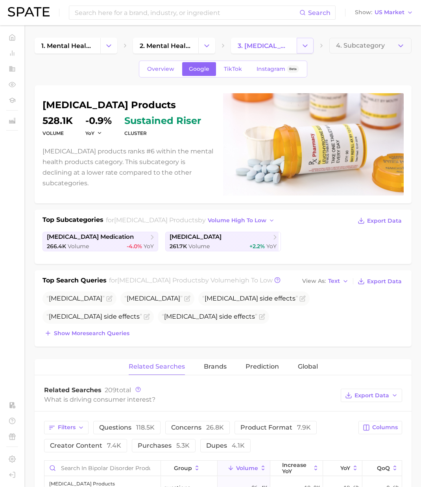
click at [302, 46] on icon "Change Category" at bounding box center [305, 46] width 8 height 8
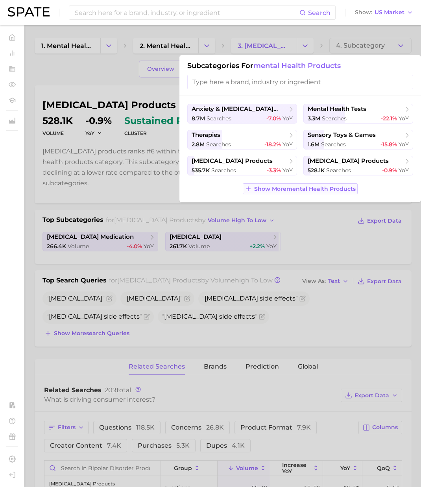
click at [303, 188] on span "Show More mental health products" at bounding box center [304, 189] width 101 height 7
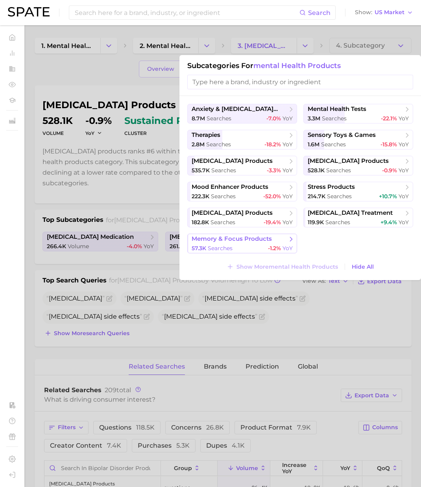
click at [255, 247] on div "57.3k searches -1.2% YoY" at bounding box center [241, 248] width 101 height 7
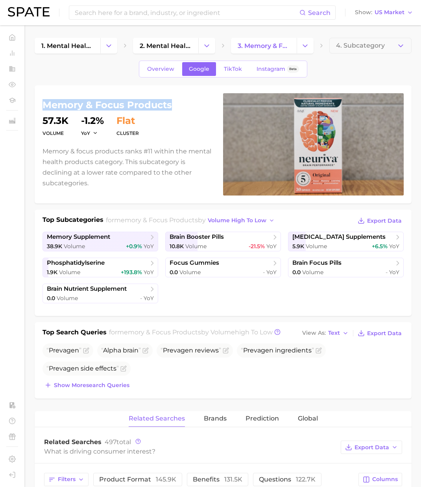
drag, startPoint x: 171, startPoint y: 106, endPoint x: 41, endPoint y: 105, distance: 130.1
click at [41, 105] on div "memory & focus products volume 57.3k YoY -1.2% cluster flat Memory & focus prod…" at bounding box center [223, 144] width 377 height 118
copy h1 "memory & focus products"
click at [119, 10] on input at bounding box center [186, 12] width 225 height 13
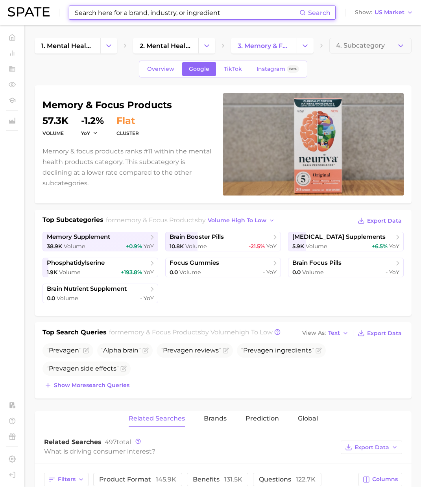
paste input "dementia"
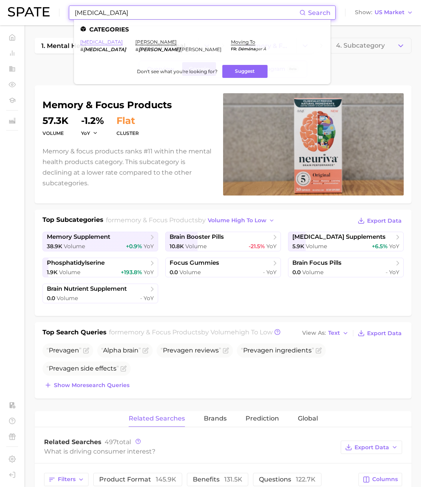
type input "dementia"
click at [97, 42] on link "dementia" at bounding box center [101, 42] width 42 height 6
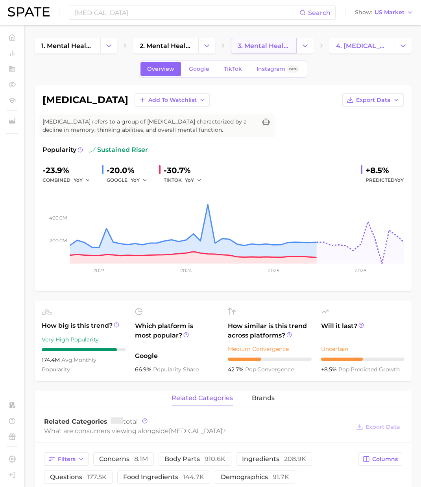
click at [272, 48] on span "3. mental health concerns" at bounding box center [263, 45] width 52 height 7
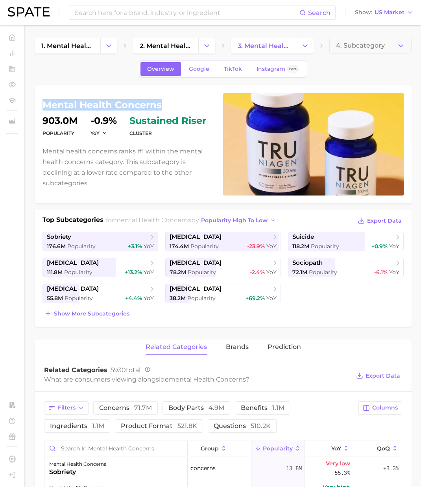
drag, startPoint x: 162, startPoint y: 104, endPoint x: 42, endPoint y: 105, distance: 119.1
click at [43, 105] on h1 "mental health concerns" at bounding box center [127, 104] width 171 height 9
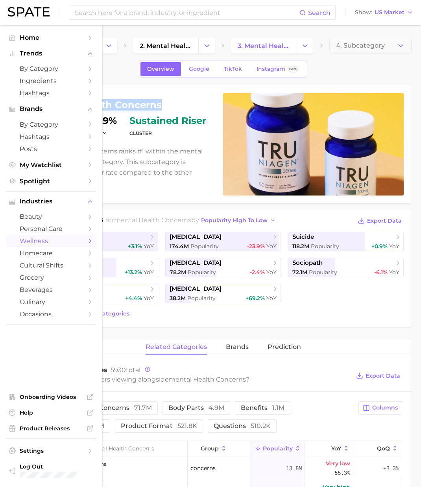
copy h1 "mental health concerns"
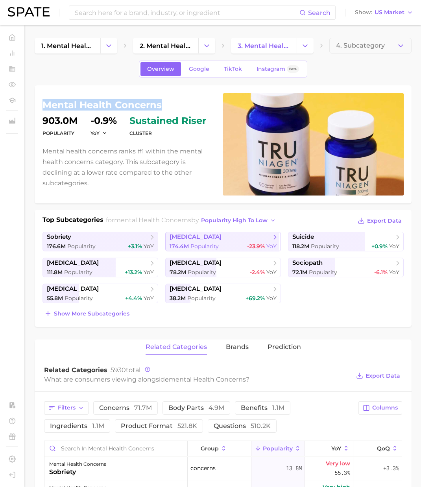
click at [197, 237] on span "dementia" at bounding box center [195, 236] width 52 height 7
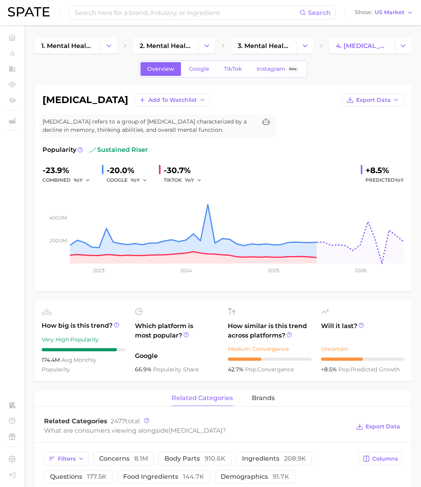
click at [83, 99] on h1 "dementia" at bounding box center [85, 99] width 86 height 9
drag, startPoint x: 83, startPoint y: 99, endPoint x: 68, endPoint y: 100, distance: 15.7
click at [83, 99] on h1 "dementia" at bounding box center [85, 99] width 86 height 9
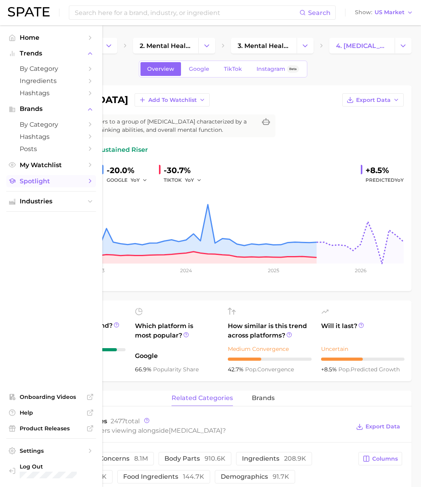
copy h1 "dementia"
